Goal: Task Accomplishment & Management: Manage account settings

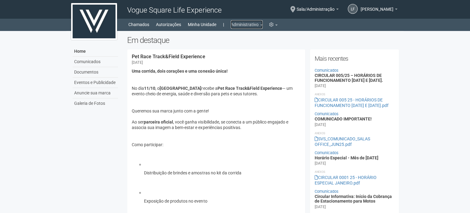
click at [249, 24] on link "Administrativo" at bounding box center [247, 24] width 32 height 9
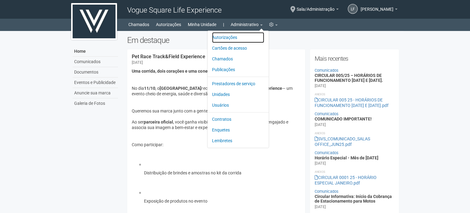
click at [240, 37] on link "Autorizações" at bounding box center [238, 37] width 52 height 11
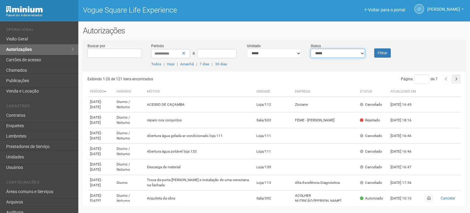
click at [340, 56] on select "**********" at bounding box center [338, 53] width 54 height 9
select select "*"
click at [311, 49] on select "**********" at bounding box center [338, 53] width 54 height 9
click at [388, 52] on button "Filtrar" at bounding box center [382, 52] width 17 height 9
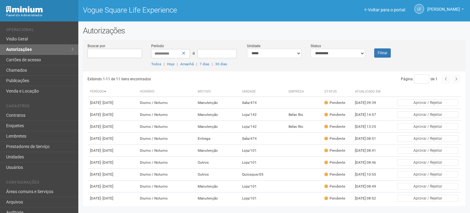
click at [387, 57] on div "**********" at bounding box center [274, 57] width 383 height 28
click at [386, 55] on button "Filtrar" at bounding box center [382, 52] width 17 height 9
click at [268, 101] on td "Sala/474" at bounding box center [263, 103] width 47 height 12
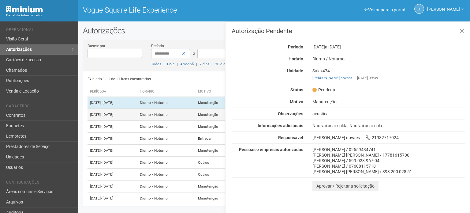
click at [171, 121] on td "Diurno / Noturno" at bounding box center [166, 115] width 58 height 12
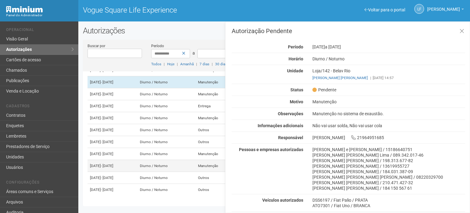
scroll to position [72, 0]
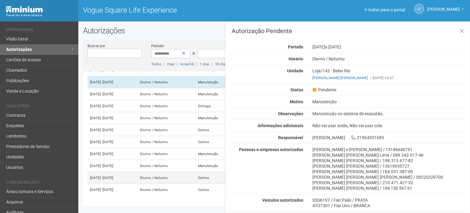
click at [163, 172] on td "Diurno / Noturno" at bounding box center [166, 178] width 58 height 12
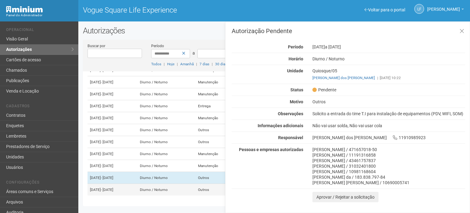
click at [137, 190] on td "22/10/2025 - 24/10/2025" at bounding box center [113, 190] width 50 height 12
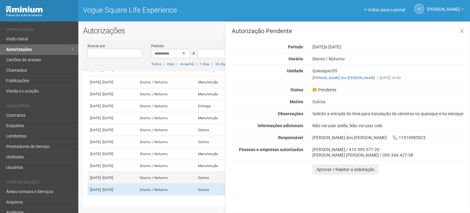
click at [196, 172] on td "Diurno / Noturno" at bounding box center [166, 178] width 58 height 12
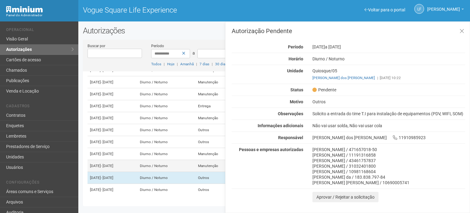
click at [196, 160] on td "Diurno / Noturno" at bounding box center [166, 166] width 58 height 12
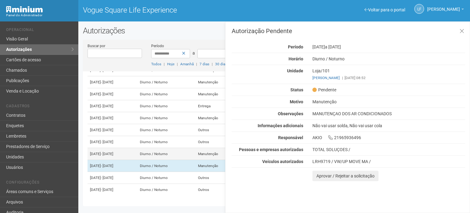
click at [167, 148] on td "Diurno / Noturno" at bounding box center [166, 154] width 58 height 12
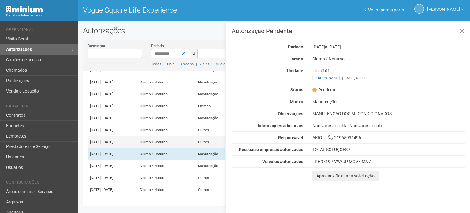
click at [192, 136] on td "Diurno / Noturno" at bounding box center [166, 142] width 58 height 12
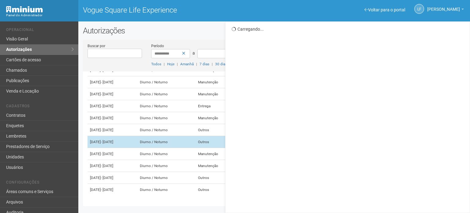
click at [192, 136] on td "Diurno / Noturno" at bounding box center [166, 142] width 58 height 12
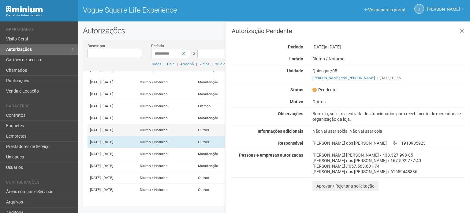
click at [196, 124] on td "Diurno / Noturno" at bounding box center [166, 130] width 58 height 12
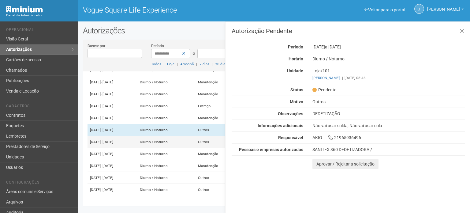
click at [195, 136] on td "Diurno / Noturno" at bounding box center [166, 142] width 58 height 12
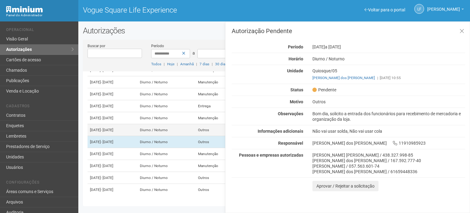
click at [220, 124] on td "Outros" at bounding box center [218, 130] width 44 height 12
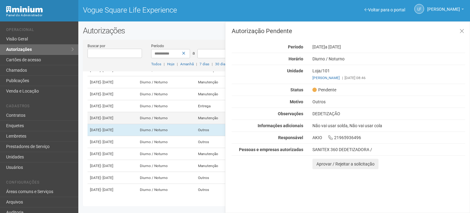
click at [196, 112] on td "Diurno / Noturno" at bounding box center [166, 118] width 58 height 12
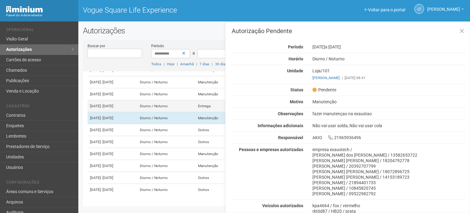
click at [196, 100] on td "Diurno / Noturno" at bounding box center [166, 106] width 58 height 12
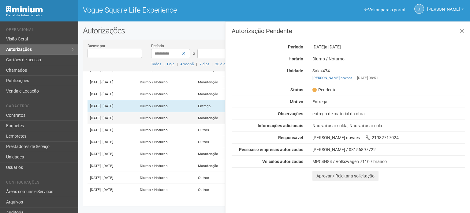
click at [196, 112] on td "Diurno / Noturno" at bounding box center [166, 118] width 58 height 12
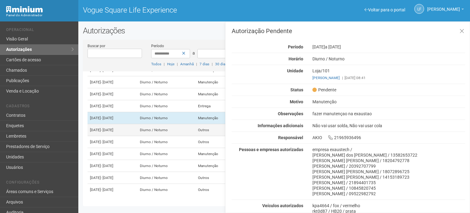
click at [186, 124] on td "Diurno / Noturno" at bounding box center [166, 130] width 58 height 12
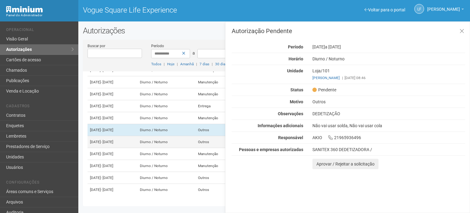
click at [187, 136] on td "Diurno / Noturno" at bounding box center [166, 142] width 58 height 12
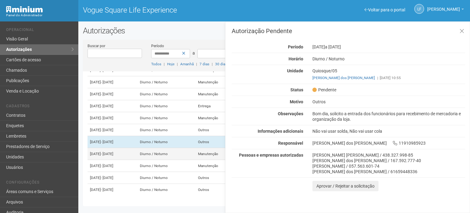
click at [196, 148] on td "Diurno / Noturno" at bounding box center [166, 154] width 58 height 12
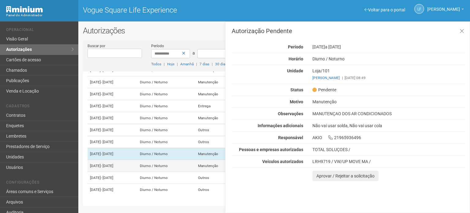
click at [195, 160] on td "Diurno / Noturno" at bounding box center [166, 166] width 58 height 12
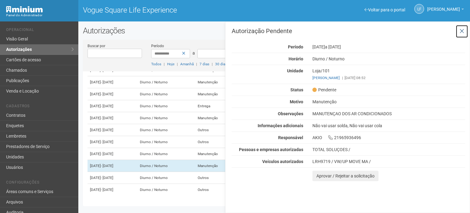
drag, startPoint x: 457, startPoint y: 30, endPoint x: 454, endPoint y: 31, distance: 3.1
click at [458, 30] on button at bounding box center [462, 31] width 13 height 13
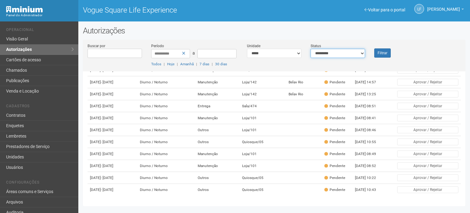
click at [349, 52] on select "**********" at bounding box center [338, 53] width 54 height 9
click at [311, 49] on select "**********" at bounding box center [338, 53] width 54 height 9
click at [370, 54] on div "Filtrar" at bounding box center [386, 50] width 32 height 15
click at [378, 54] on button "Filtrar" at bounding box center [382, 52] width 17 height 9
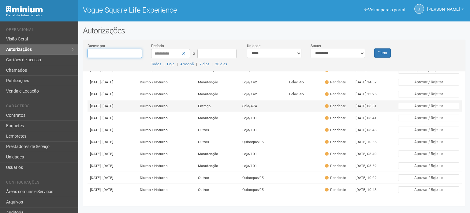
scroll to position [61, 0]
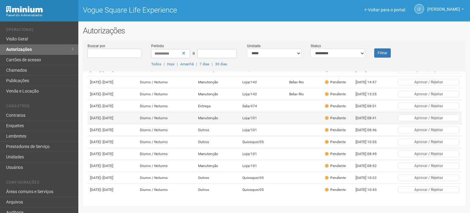
click at [276, 112] on td "Loja/101" at bounding box center [263, 118] width 47 height 12
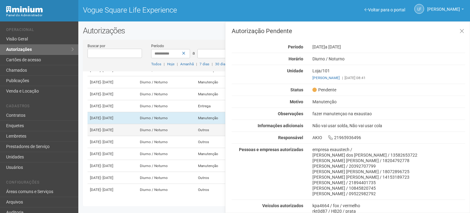
click at [216, 124] on td "Outros" at bounding box center [218, 130] width 44 height 12
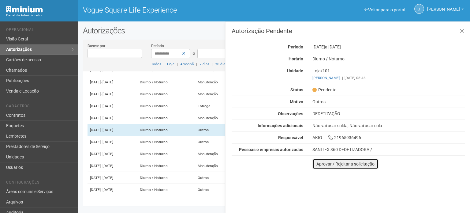
click at [317, 163] on button "Aprovar / Rejeitar a solicitação" at bounding box center [346, 164] width 66 height 10
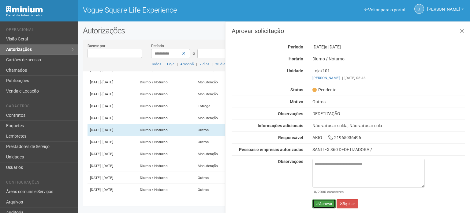
click at [321, 202] on button "Aprovar" at bounding box center [324, 203] width 23 height 9
